Goal: Transaction & Acquisition: Purchase product/service

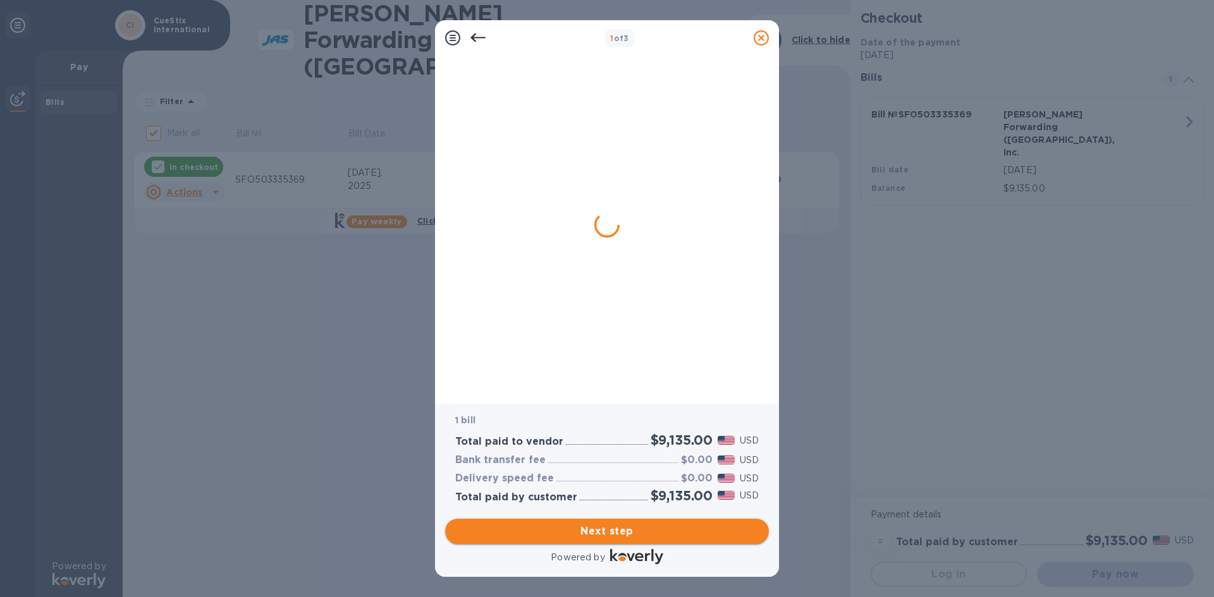
checkbox input "false"
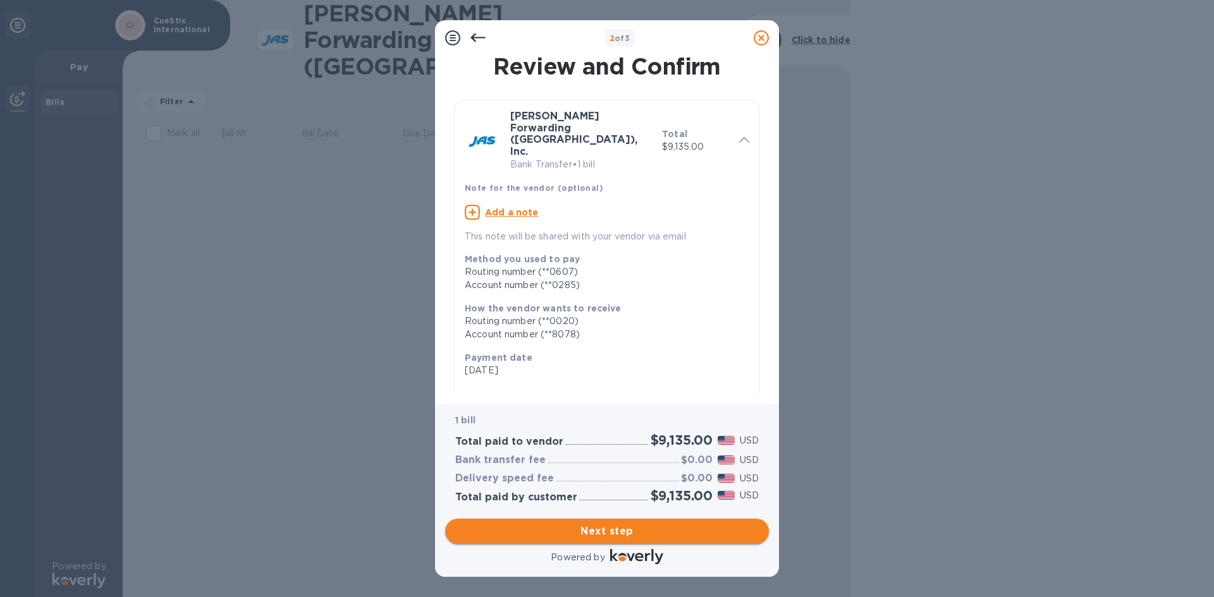
click at [578, 532] on span "Next step" at bounding box center [606, 531] width 303 height 15
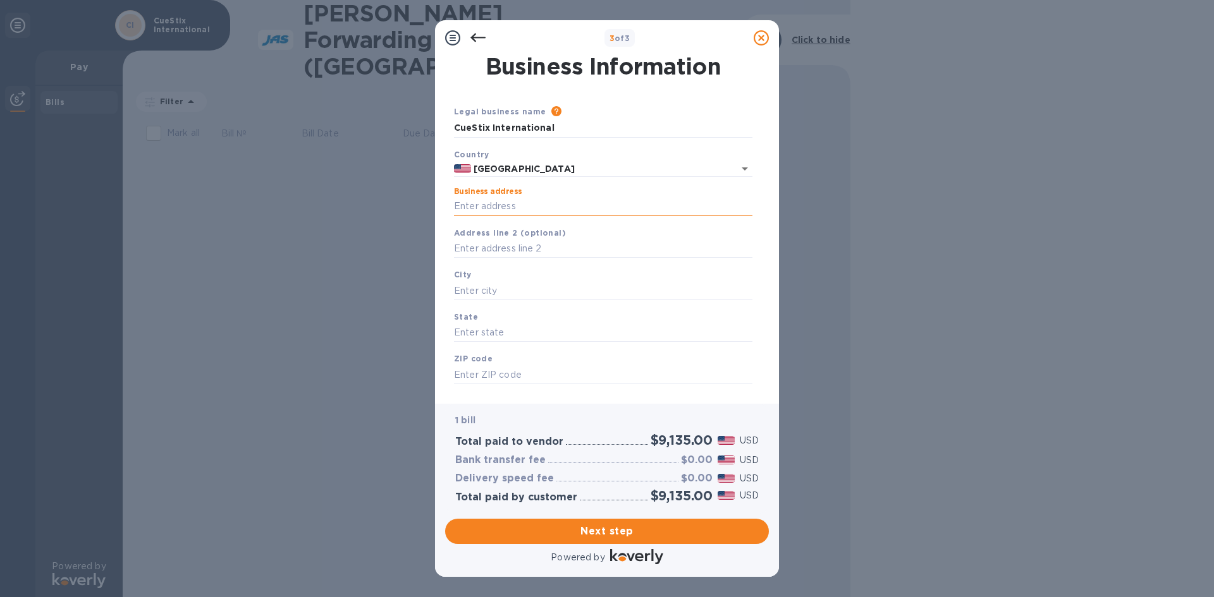
click at [479, 210] on input "Business address" at bounding box center [603, 206] width 298 height 19
type input "[STREET_ADDRESS]"
click at [487, 279] on div "City" at bounding box center [603, 284] width 309 height 42
click at [484, 290] on input "text" at bounding box center [603, 290] width 298 height 19
type input "[GEOGRAPHIC_DATA]"
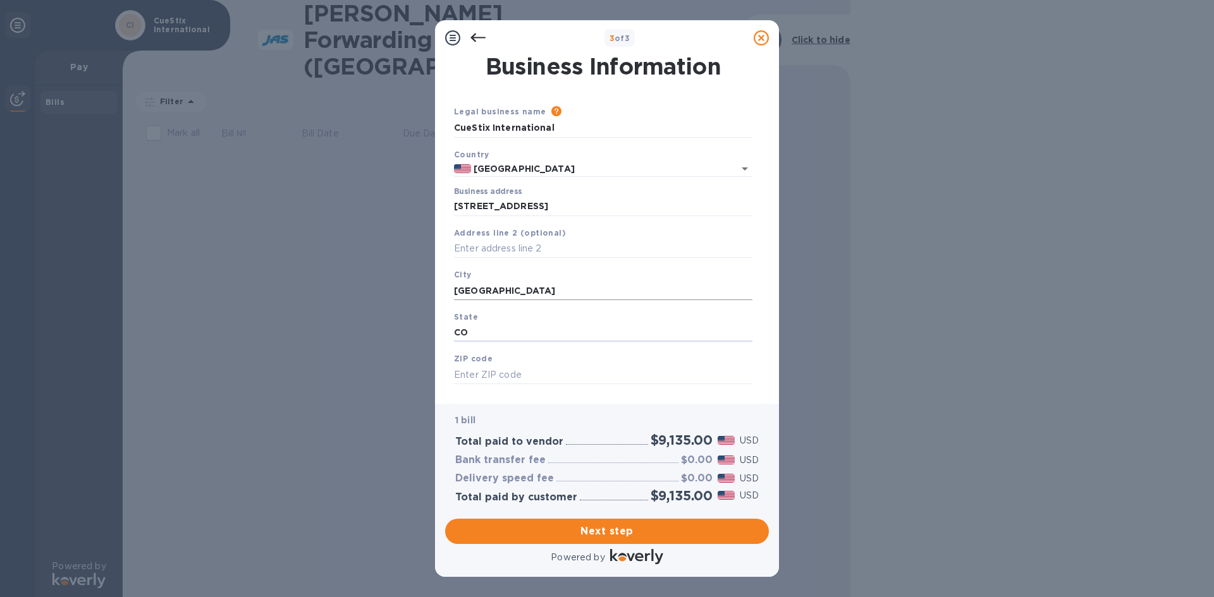
type input "CO"
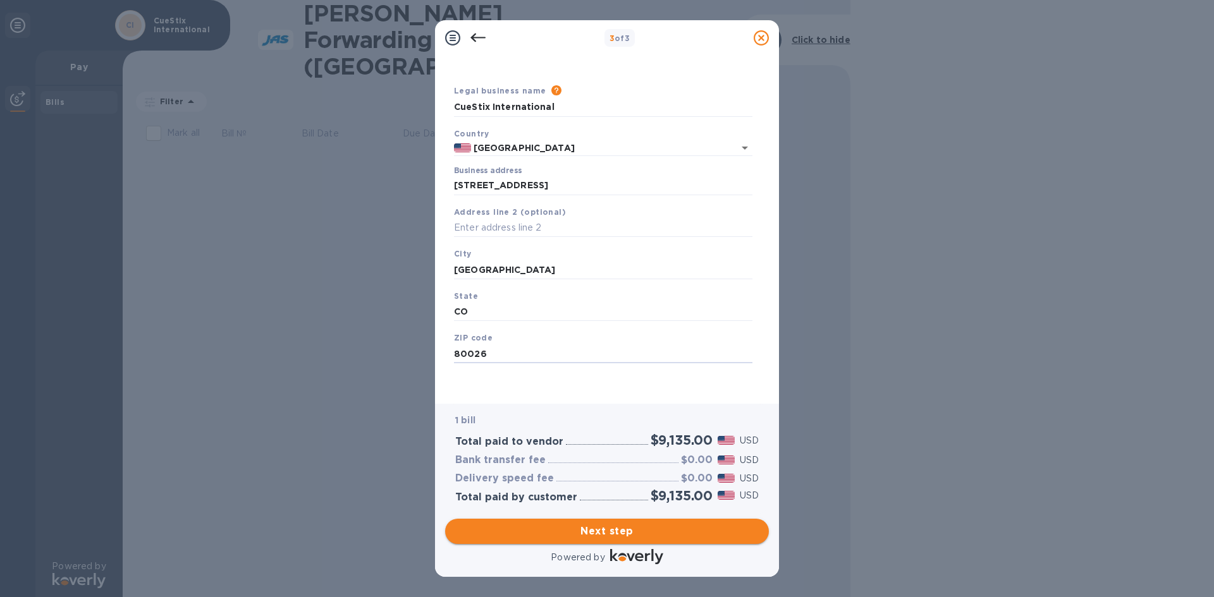
type input "80026"
click at [594, 529] on span "Next step" at bounding box center [606, 531] width 303 height 15
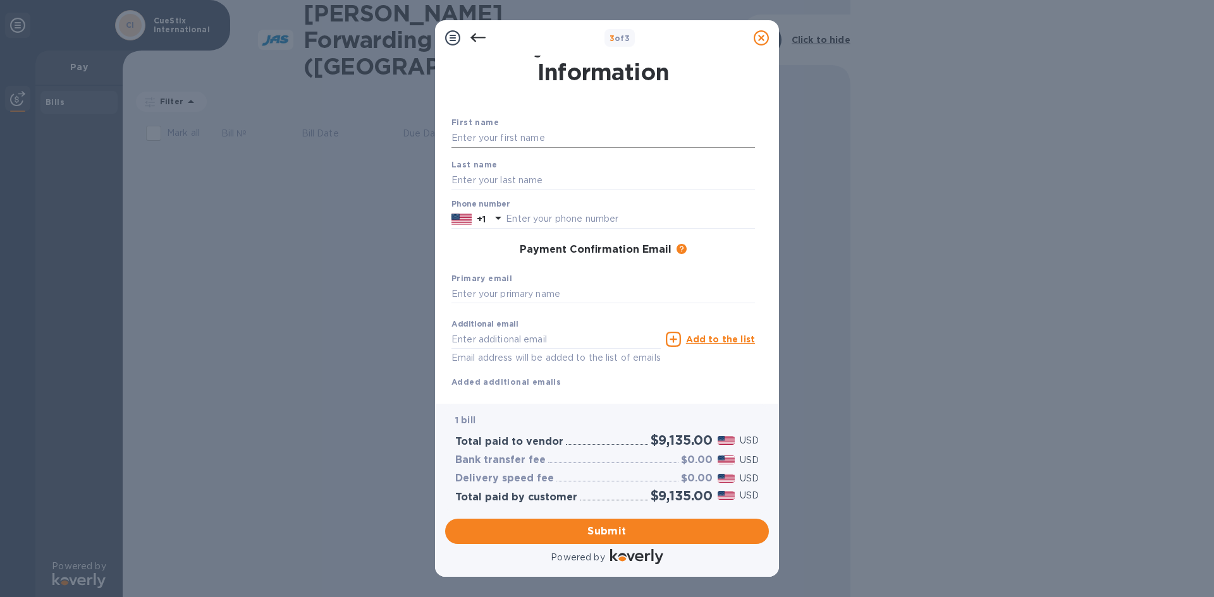
click at [509, 131] on input "text" at bounding box center [602, 138] width 303 height 19
type input "[PERSON_NAME]"
type input "3039262670"
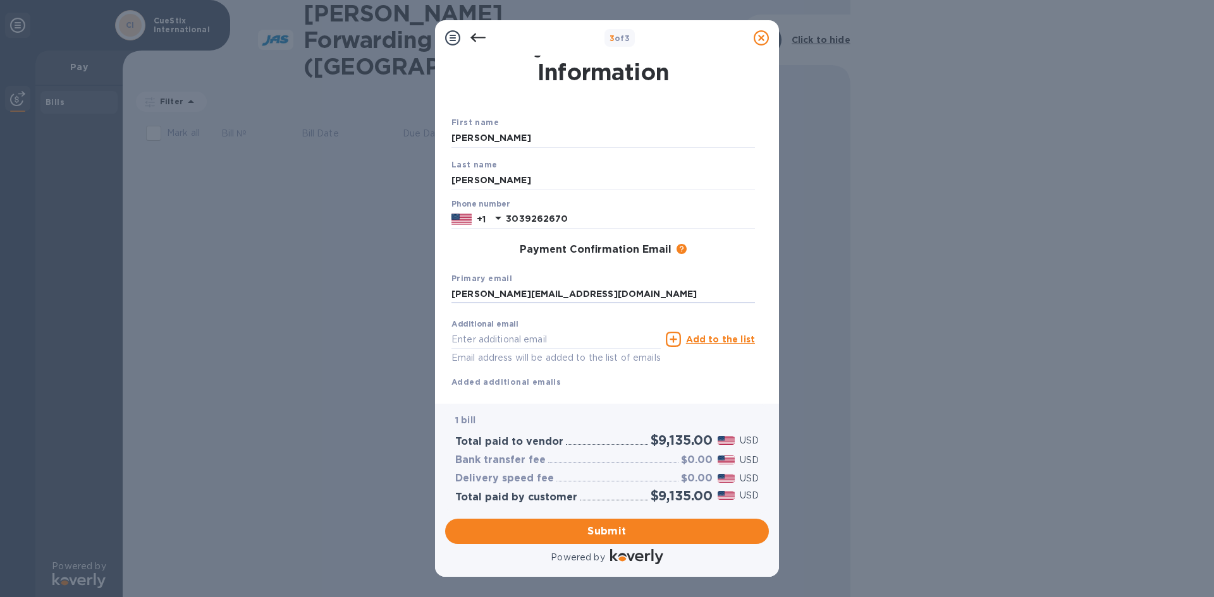
type input "[PERSON_NAME][EMAIL_ADDRESS][DOMAIN_NAME]"
click at [618, 530] on span "Submit" at bounding box center [606, 531] width 303 height 15
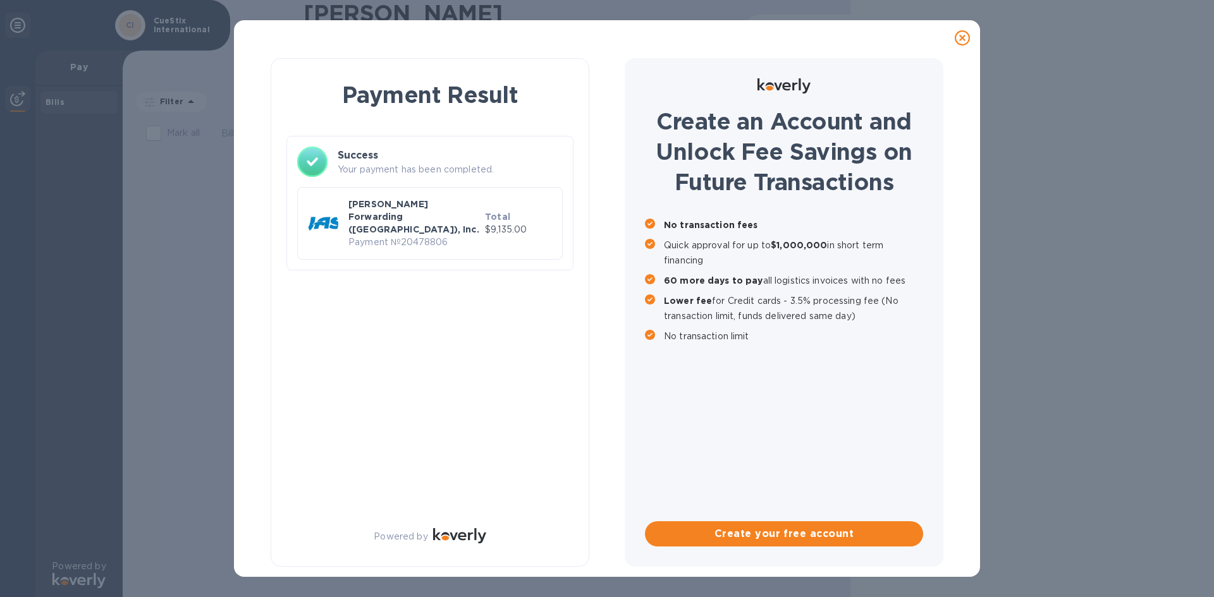
scroll to position [0, 0]
